Goal: Information Seeking & Learning: Learn about a topic

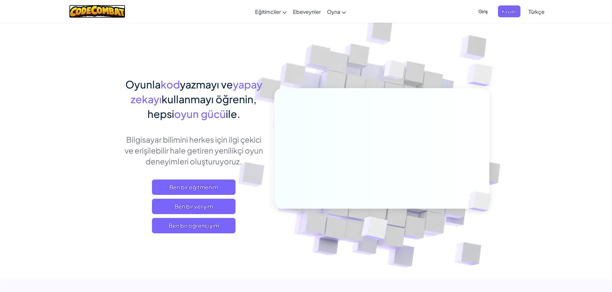
click at [106, 10] on img at bounding box center [97, 11] width 56 height 13
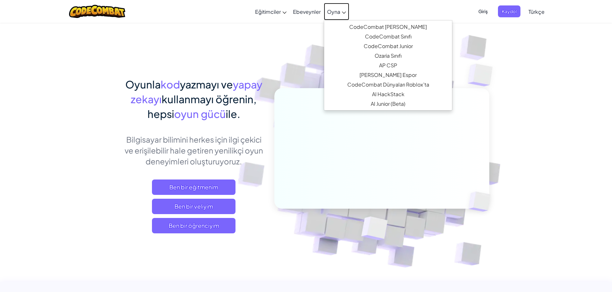
click at [337, 16] on link "Oyna" at bounding box center [336, 11] width 25 height 17
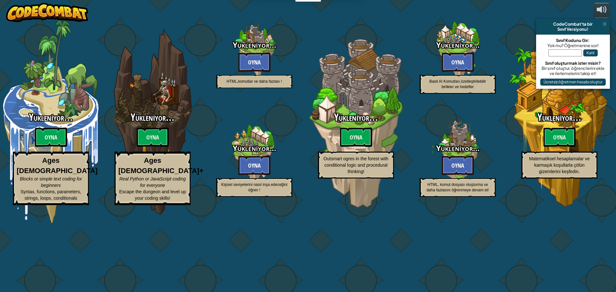
select select "tr"
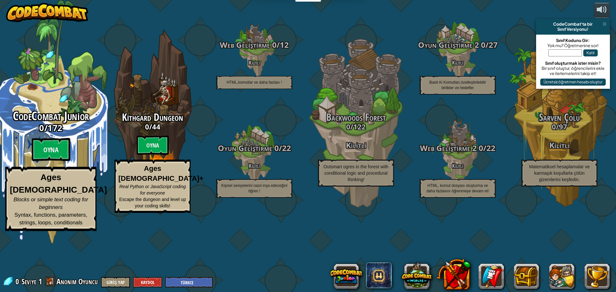
click at [62, 125] on span "CodeCombat Junior" at bounding box center [51, 116] width 76 height 17
select select "tr"
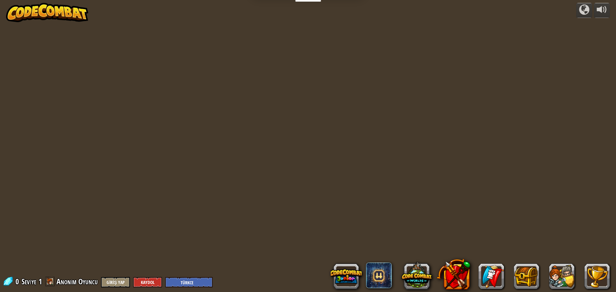
select select "tr"
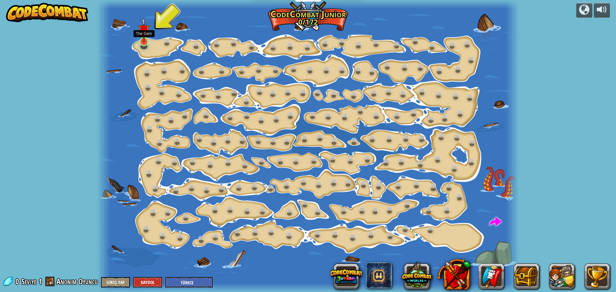
click at [144, 40] on img at bounding box center [143, 29] width 11 height 25
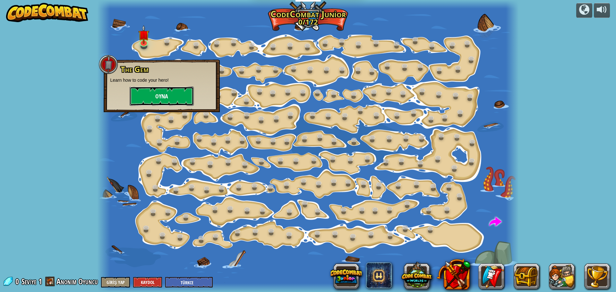
click at [145, 97] on button "Oyna" at bounding box center [162, 96] width 64 height 19
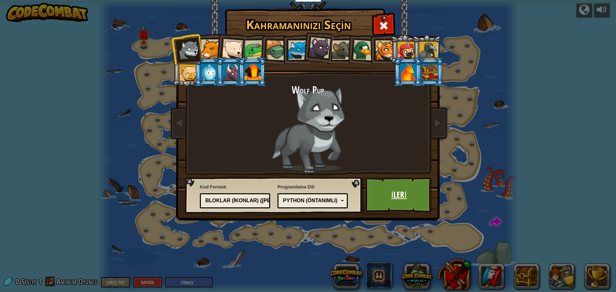
click at [398, 199] on link "İleri" at bounding box center [399, 195] width 67 height 35
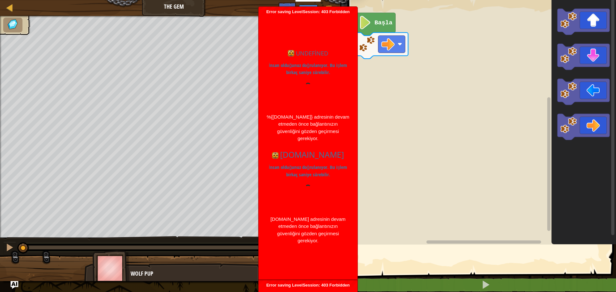
click at [381, 144] on rect "Blockly Çalışma Alanı" at bounding box center [481, 121] width 270 height 248
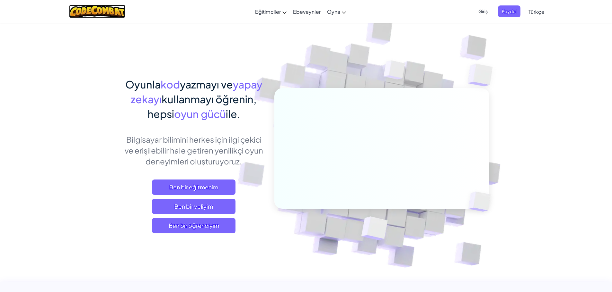
click at [118, 12] on img at bounding box center [97, 11] width 56 height 13
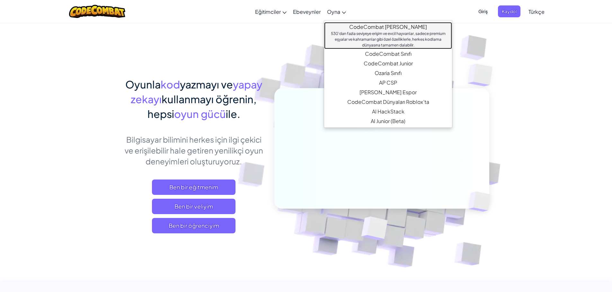
click at [367, 29] on link "CodeCombat [PERSON_NAME] 530'dan fazla seviyeye erişim ve evcil hayvanlar, sade…" at bounding box center [388, 35] width 128 height 27
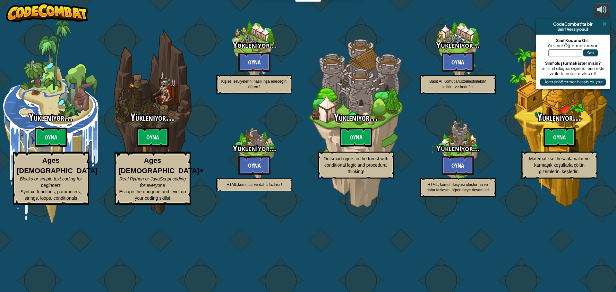
select select "tr"
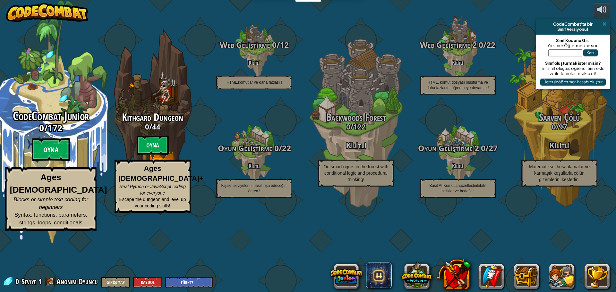
click at [59, 161] on btn "Oyna" at bounding box center [51, 149] width 39 height 23
select select "tr"
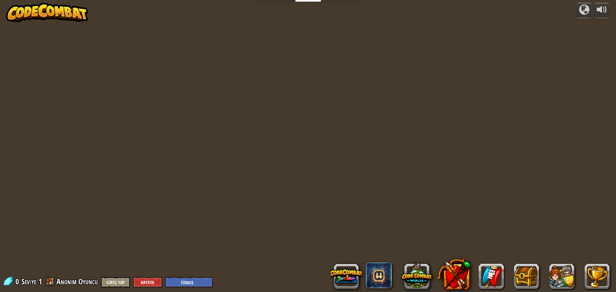
select select "tr"
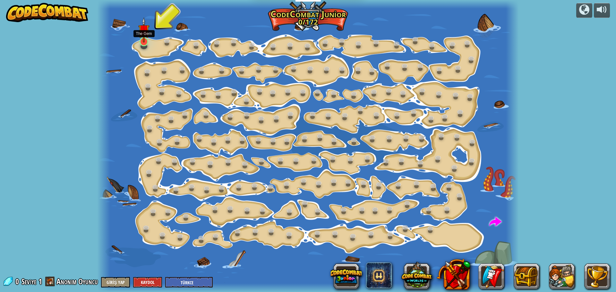
click at [146, 40] on img at bounding box center [143, 29] width 11 height 25
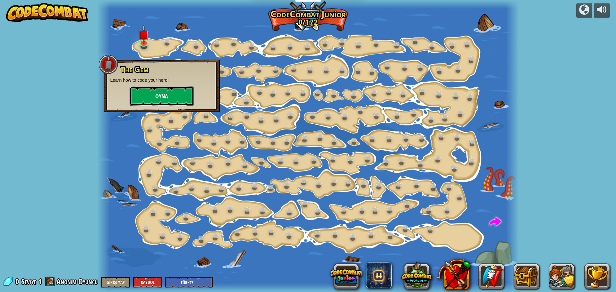
click at [176, 94] on button "Oyna" at bounding box center [162, 96] width 64 height 19
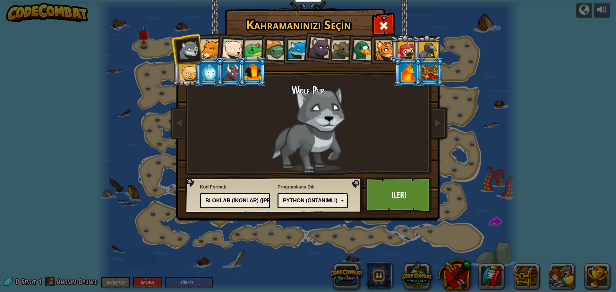
click at [259, 203] on div "Bloklar (ikonlar) ([PERSON_NAME])" at bounding box center [233, 200] width 56 height 7
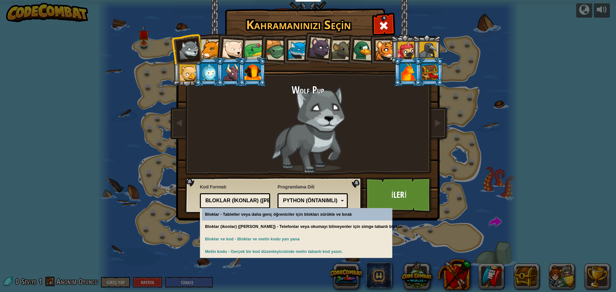
click at [259, 203] on div "Bloklar (ikonlar) ([PERSON_NAME])" at bounding box center [233, 200] width 56 height 7
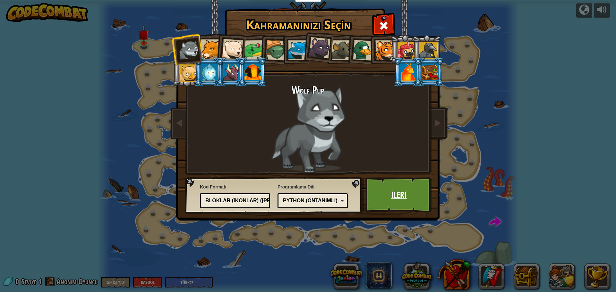
click at [408, 199] on link "İleri" at bounding box center [399, 195] width 67 height 35
